Goal: Find specific page/section: Find specific page/section

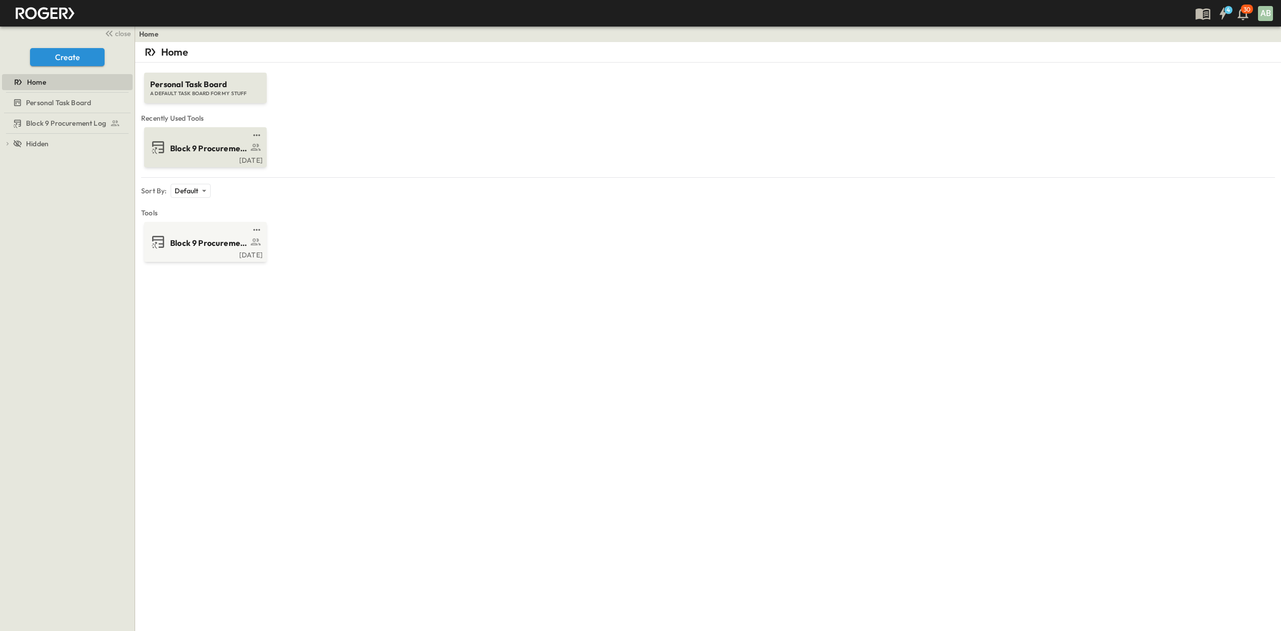
click at [196, 154] on div "Block 9 Procurement Log" at bounding box center [204, 147] width 109 height 16
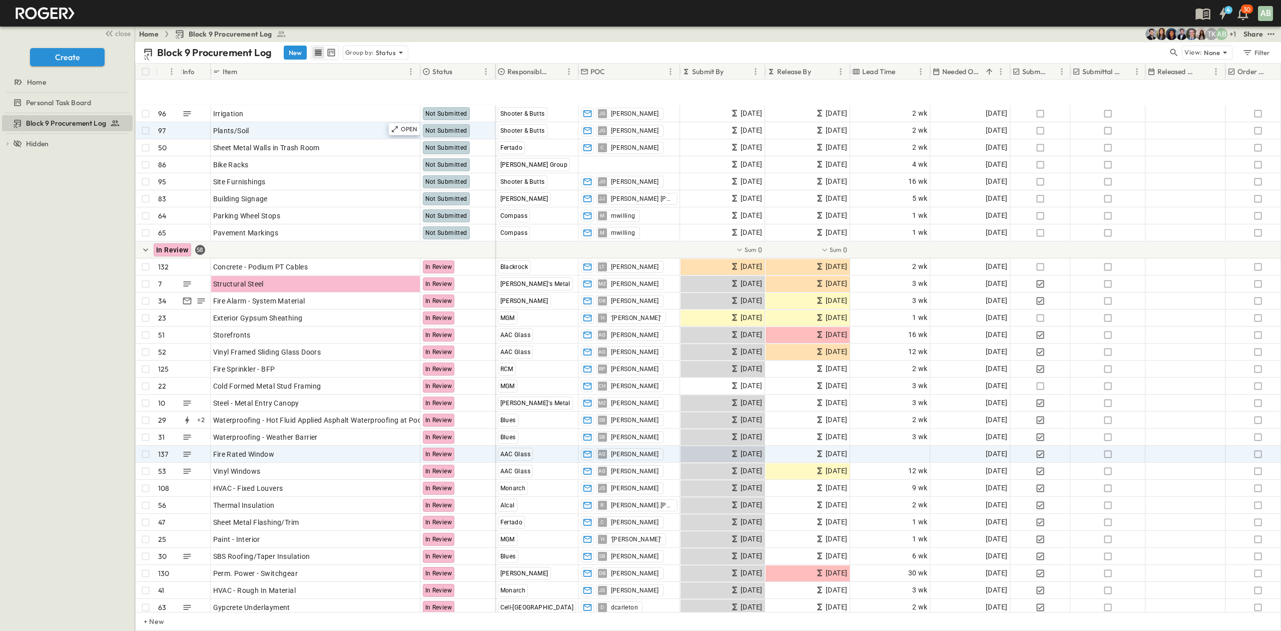
scroll to position [1268, 0]
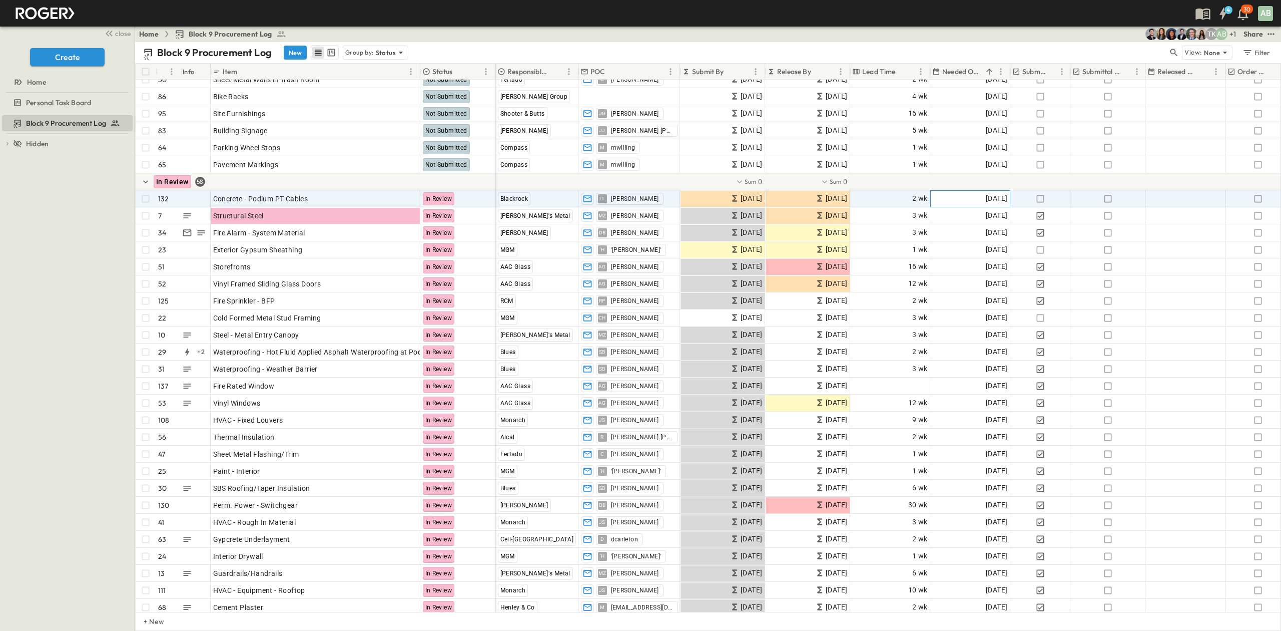
click at [987, 195] on span "[DATE]" at bounding box center [997, 199] width 22 height 12
click at [55, 283] on div "Block 9 Procurement Log To pick up a draggable item, press the space bar. While…" at bounding box center [67, 371] width 135 height 517
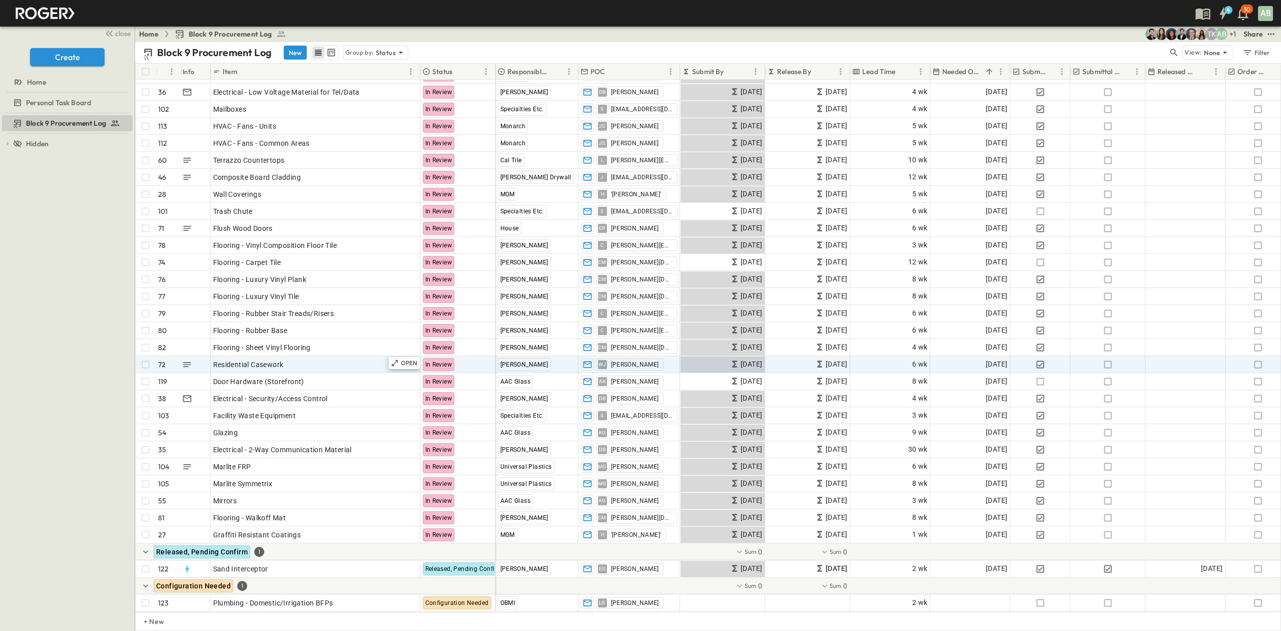
scroll to position [1912, 0]
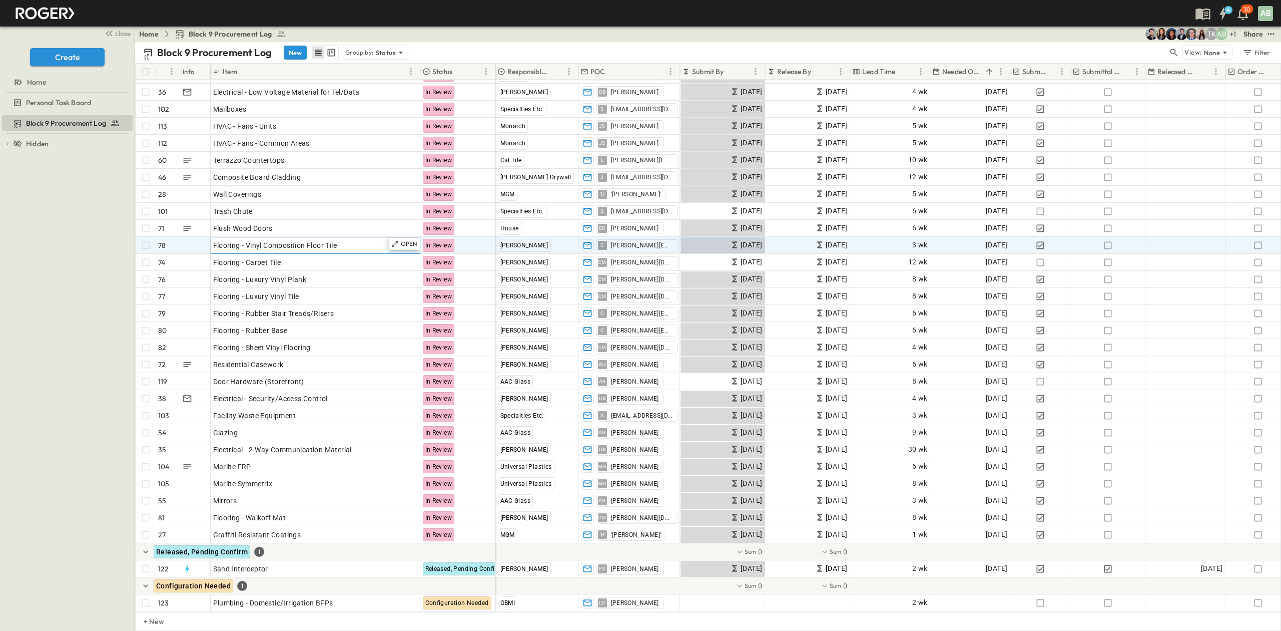
click at [345, 238] on div "Flooring - Vinyl Composition Floor Tile" at bounding box center [315, 245] width 205 height 14
click at [97, 326] on div "Block 9 Procurement Log To pick up a draggable item, press the space bar. While…" at bounding box center [67, 371] width 135 height 517
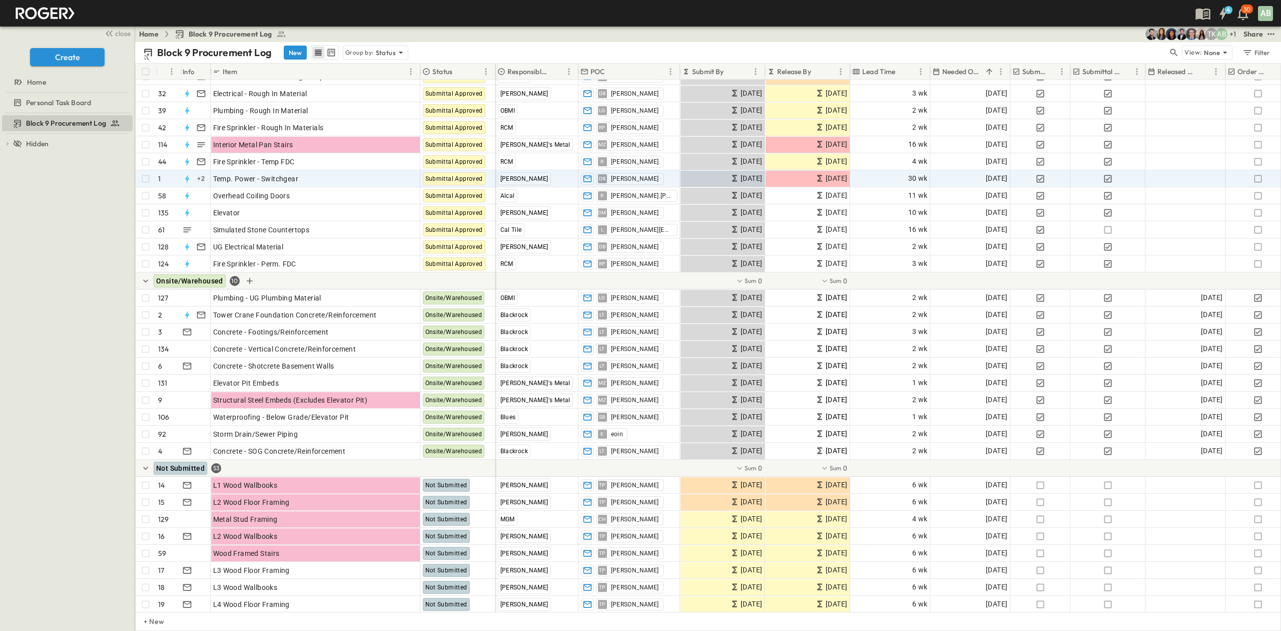
scroll to position [0, 0]
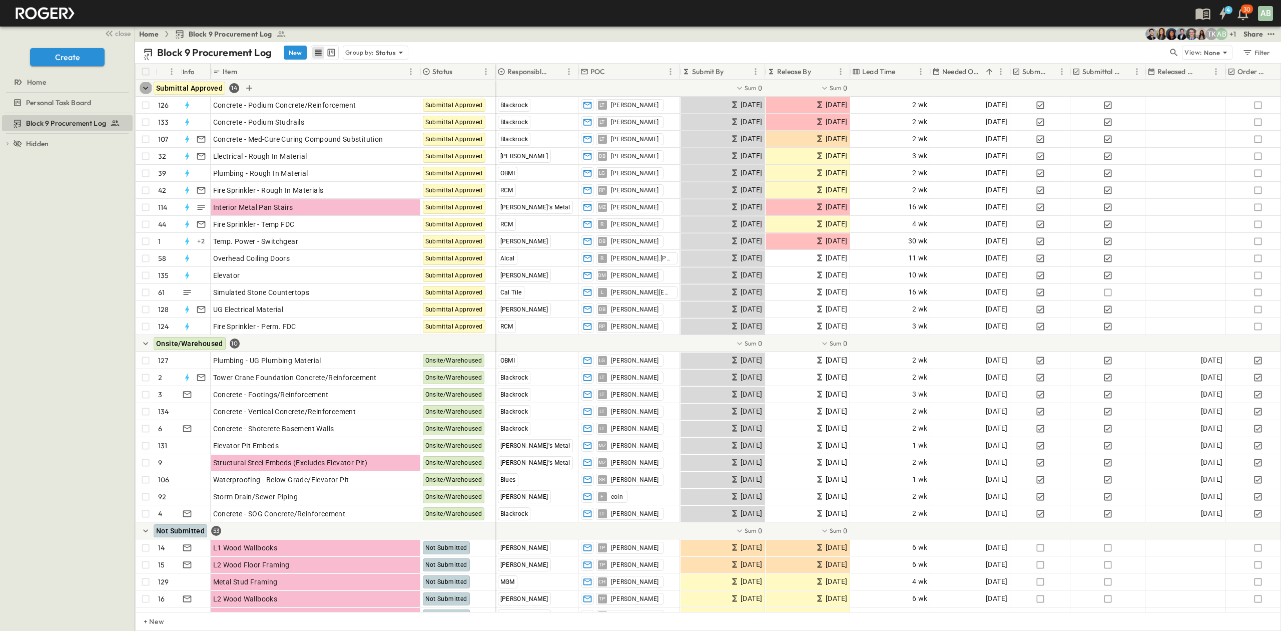
click at [149, 91] on icon "button" at bounding box center [146, 88] width 10 height 10
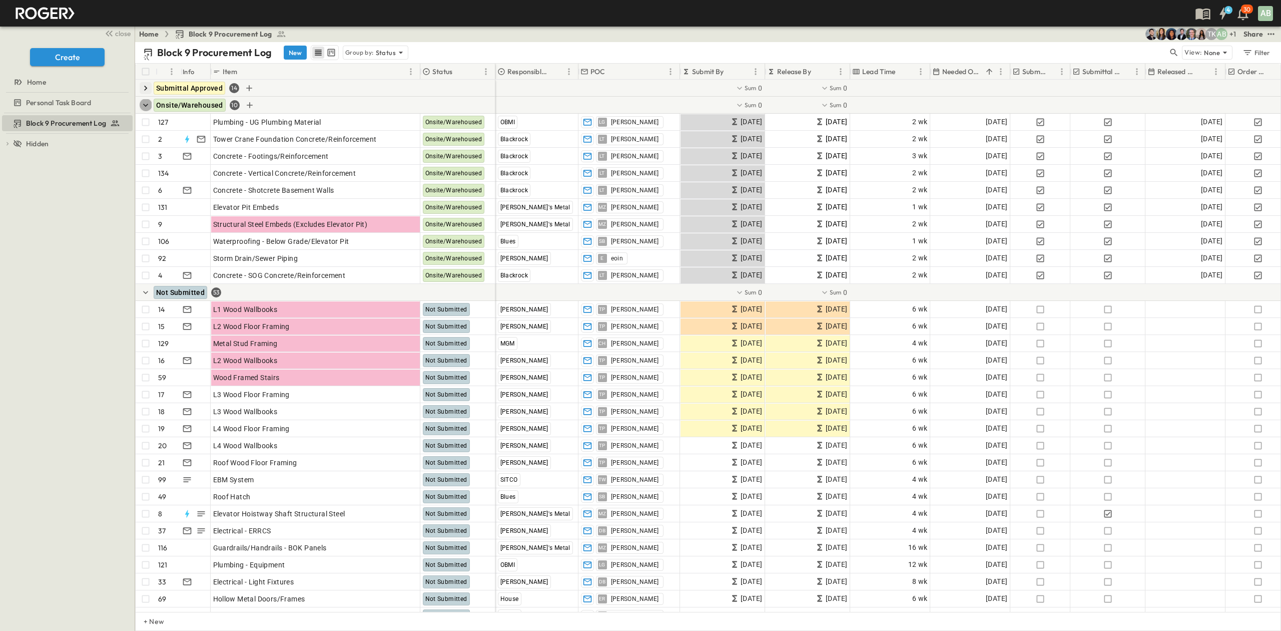
click at [147, 101] on icon "button" at bounding box center [146, 105] width 10 height 10
